Goal: Transaction & Acquisition: Purchase product/service

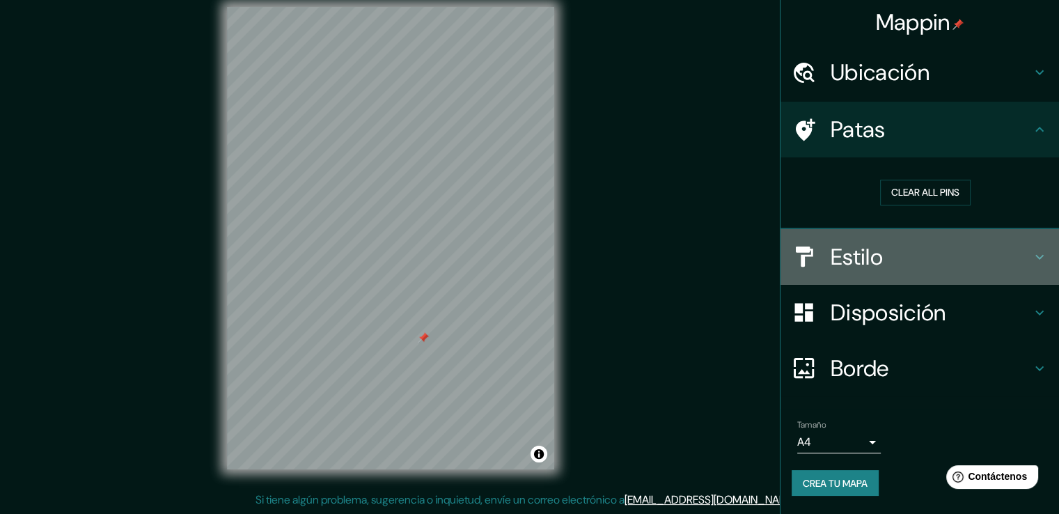
click at [898, 258] on h4 "Estilo" at bounding box center [931, 257] width 201 height 28
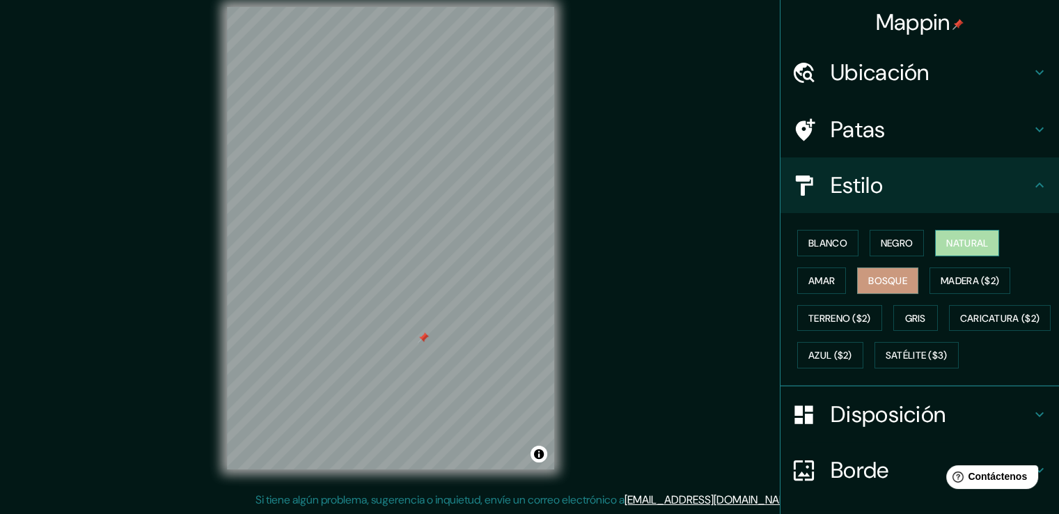
click at [960, 243] on font "Natural" at bounding box center [967, 243] width 42 height 13
click at [914, 241] on button "Negro" at bounding box center [897, 243] width 55 height 26
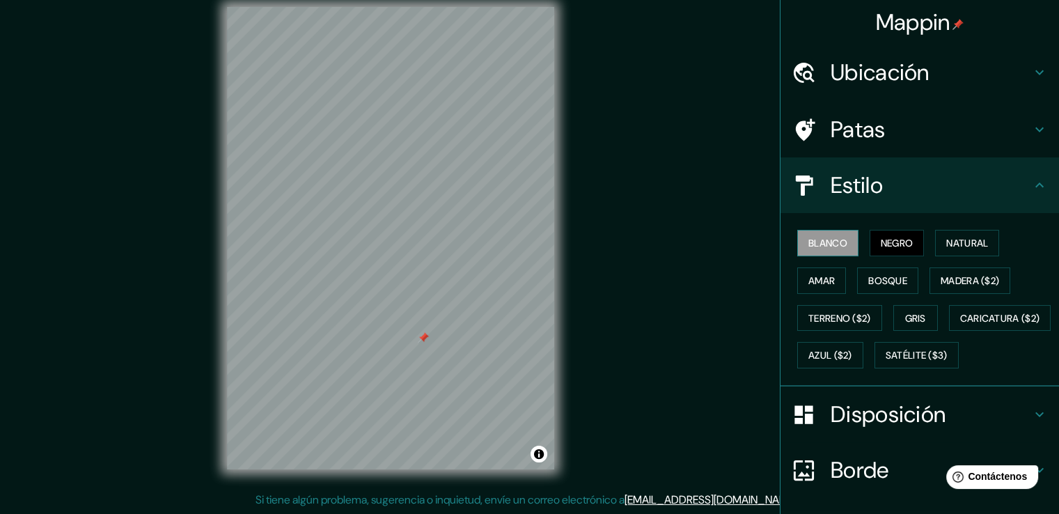
click at [815, 247] on font "Blanco" at bounding box center [827, 243] width 39 height 13
click at [811, 285] on font "Amar" at bounding box center [821, 280] width 26 height 13
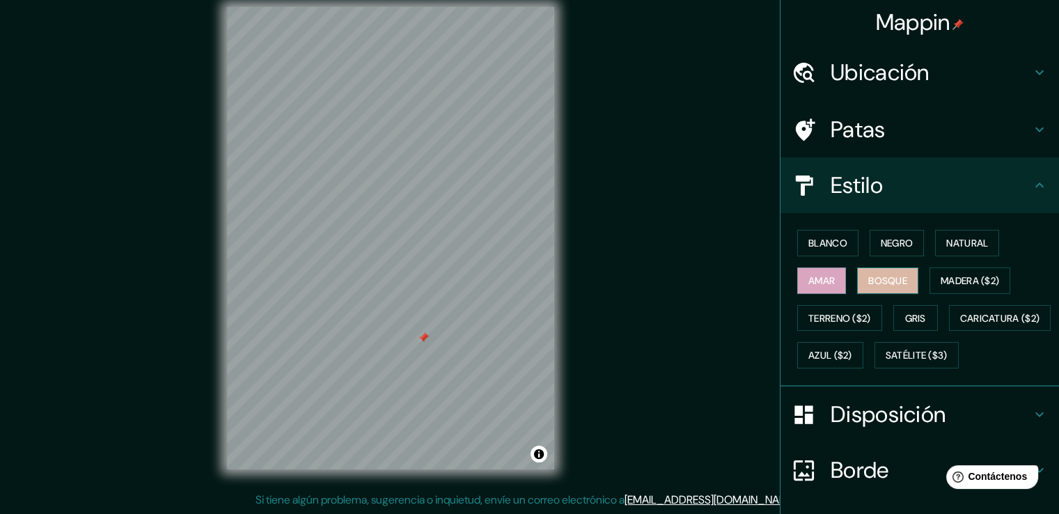
click at [889, 287] on font "Bosque" at bounding box center [887, 281] width 39 height 18
